Goal: Transaction & Acquisition: Purchase product/service

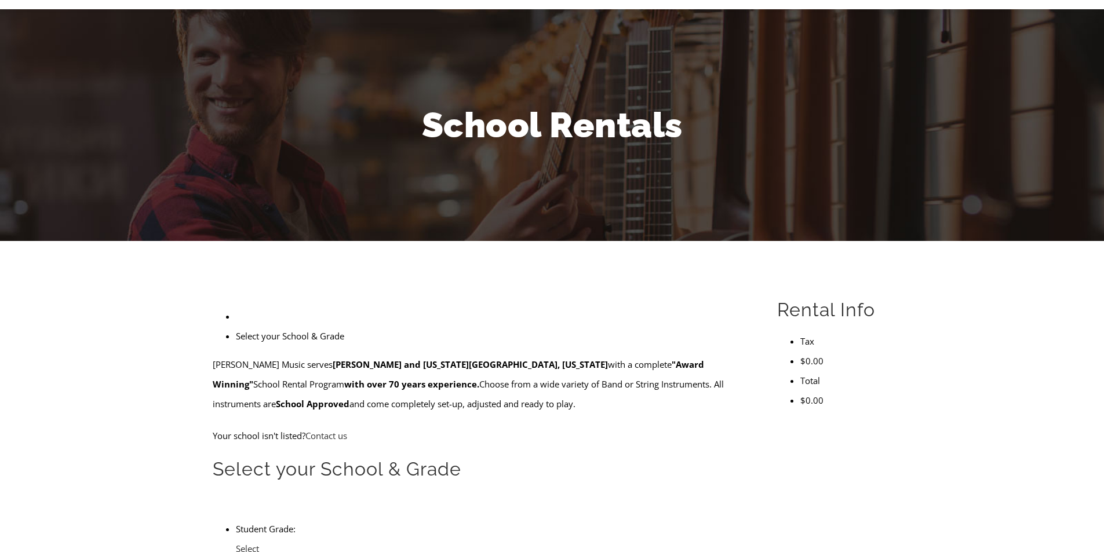
scroll to position [77, 0]
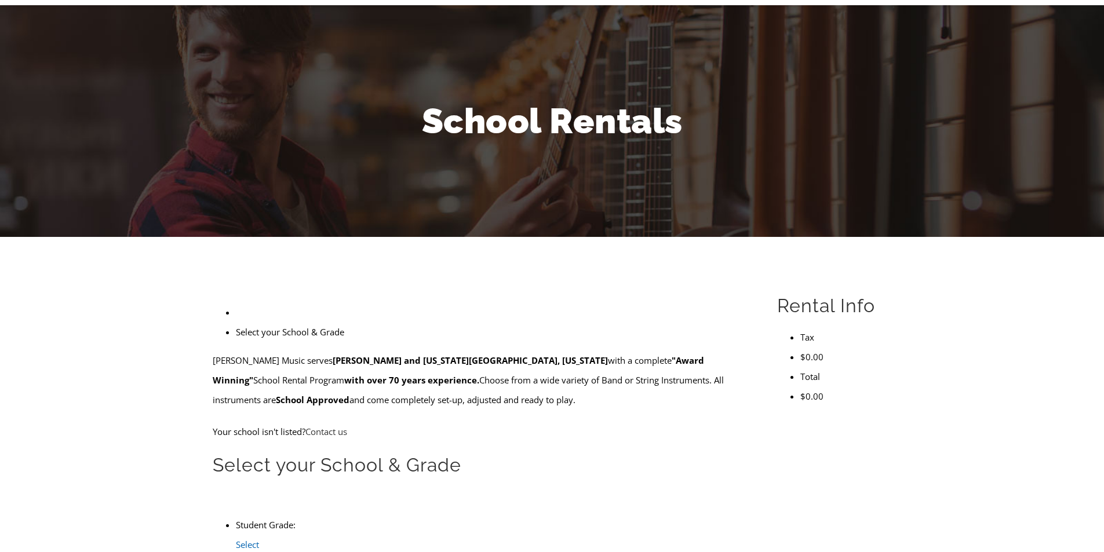
click at [267, 539] on span "Select Grade..." at bounding box center [251, 554] width 31 height 31
type input "glen"
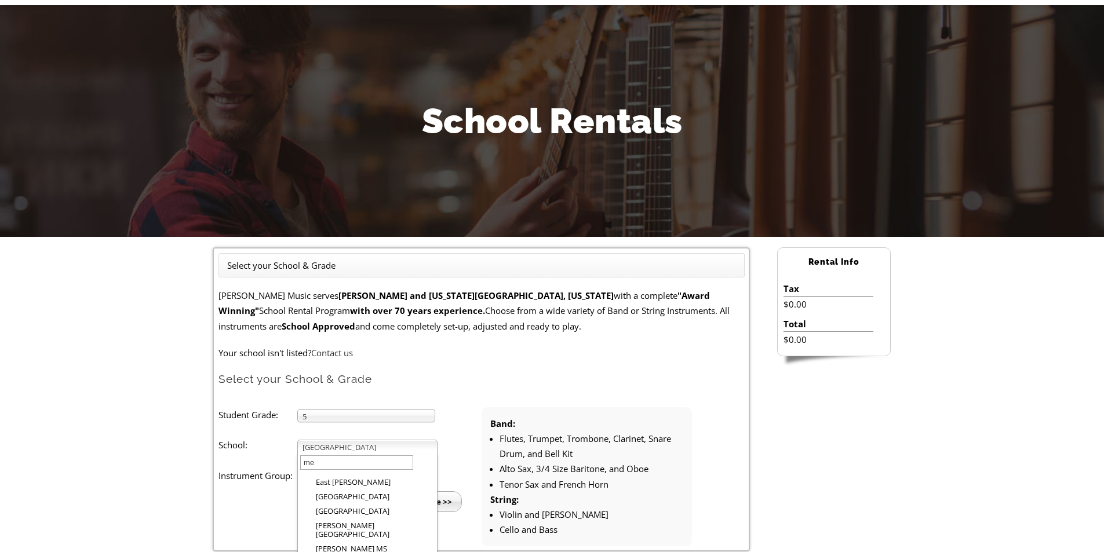
scroll to position [0, 0]
type input "media"
click at [351, 493] on li "Media Elementary" at bounding box center [371, 494] width 128 height 14
click at [431, 499] on input "Continue >>" at bounding box center [428, 502] width 67 height 21
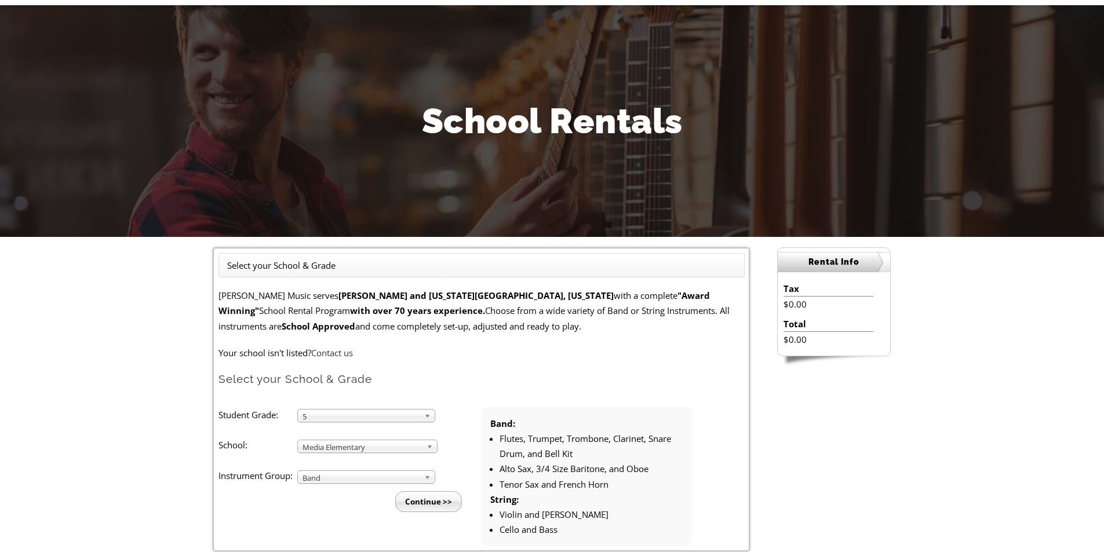
click at [324, 446] on span "Media Elementary" at bounding box center [362, 448] width 119 height 14
type input "indian"
click at [337, 493] on em "Indian" at bounding box center [356, 494] width 81 height 10
click at [416, 499] on input "Continue >>" at bounding box center [428, 502] width 67 height 21
click at [329, 447] on span "Indian Lane Elementary" at bounding box center [362, 448] width 119 height 14
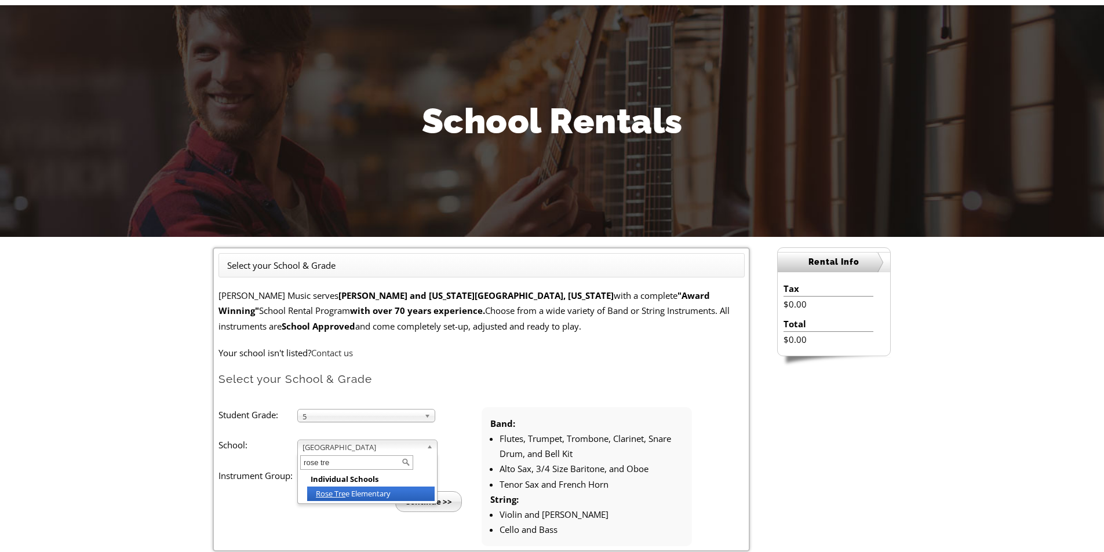
type input "rose tree"
click at [425, 507] on input "Continue >>" at bounding box center [428, 502] width 67 height 21
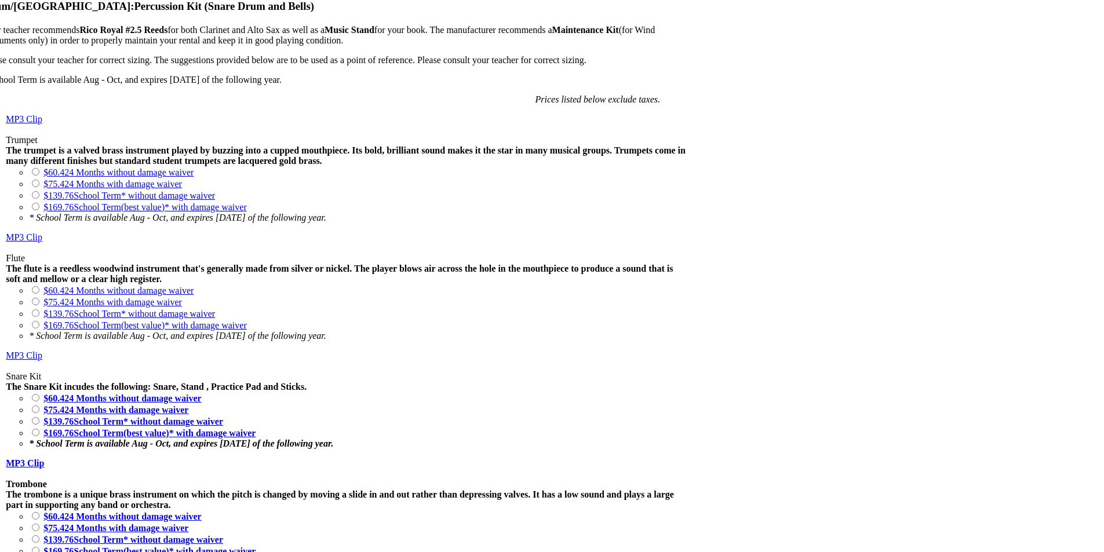
scroll to position [889, 0]
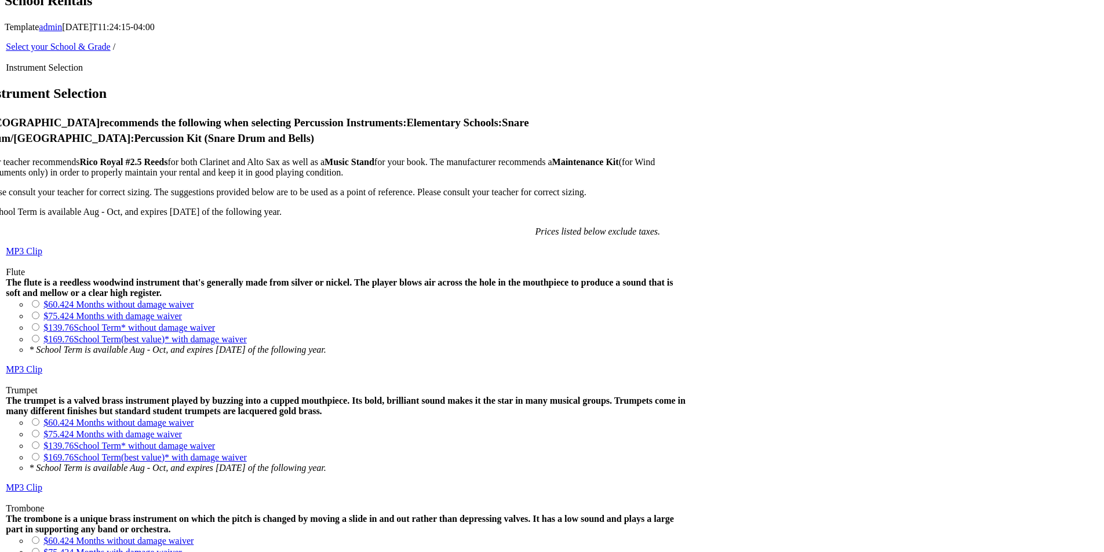
scroll to position [754, 0]
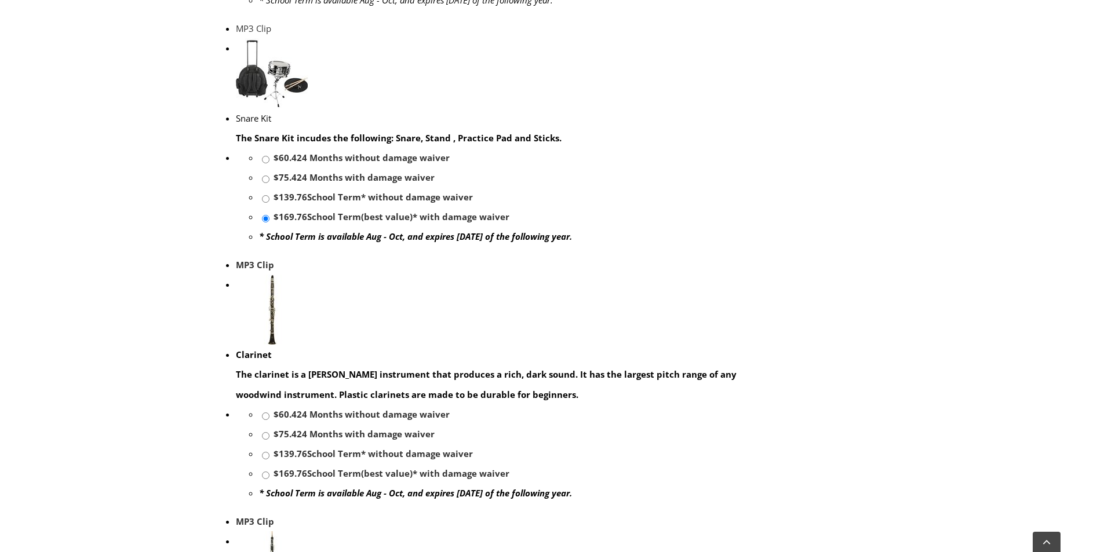
scroll to position [754, 0]
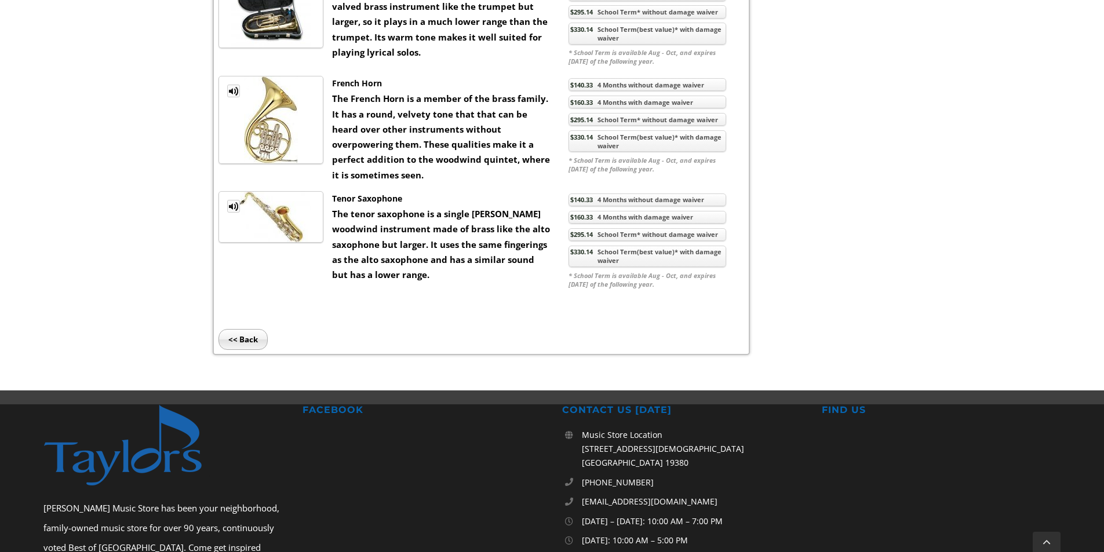
scroll to position [1391, 0]
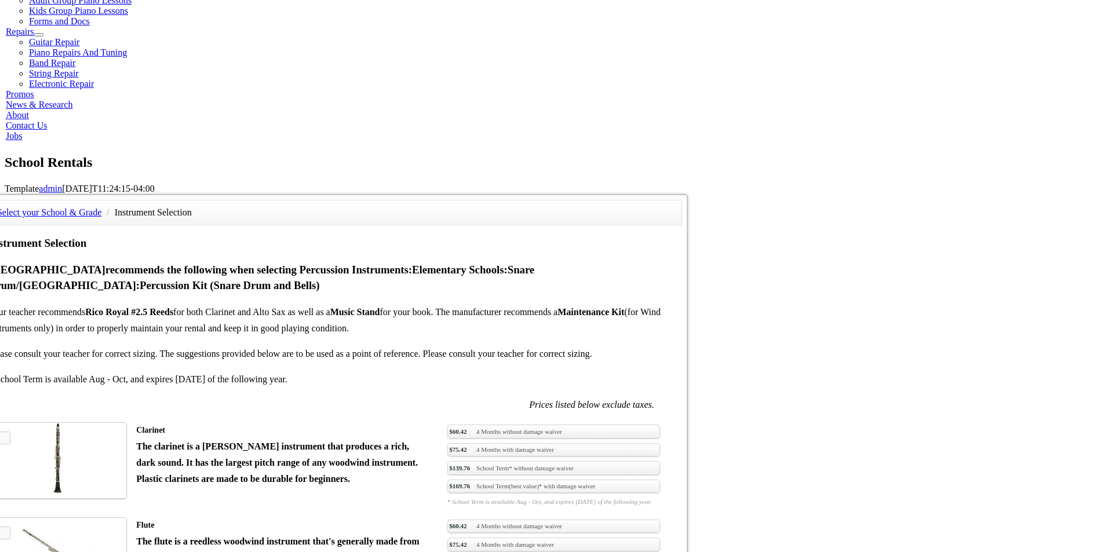
scroll to position [638, 0]
